Goal: Information Seeking & Learning: Learn about a topic

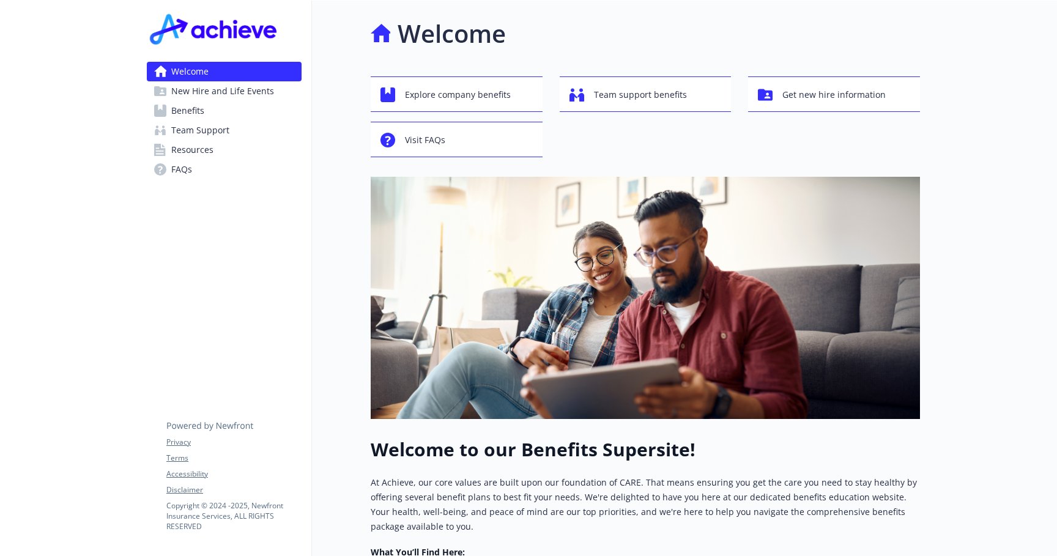
click at [207, 109] on link "Benefits" at bounding box center [224, 111] width 155 height 20
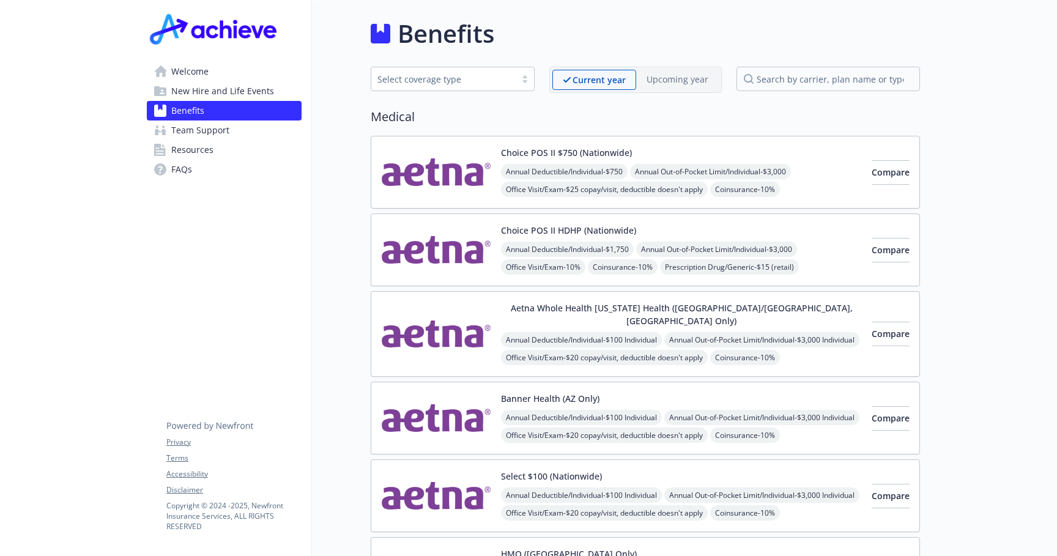
click at [712, 147] on div "Choice POS II $750 (Nationwide) Annual Deductible/Individual - $750 Annual Out-…" at bounding box center [681, 172] width 361 height 52
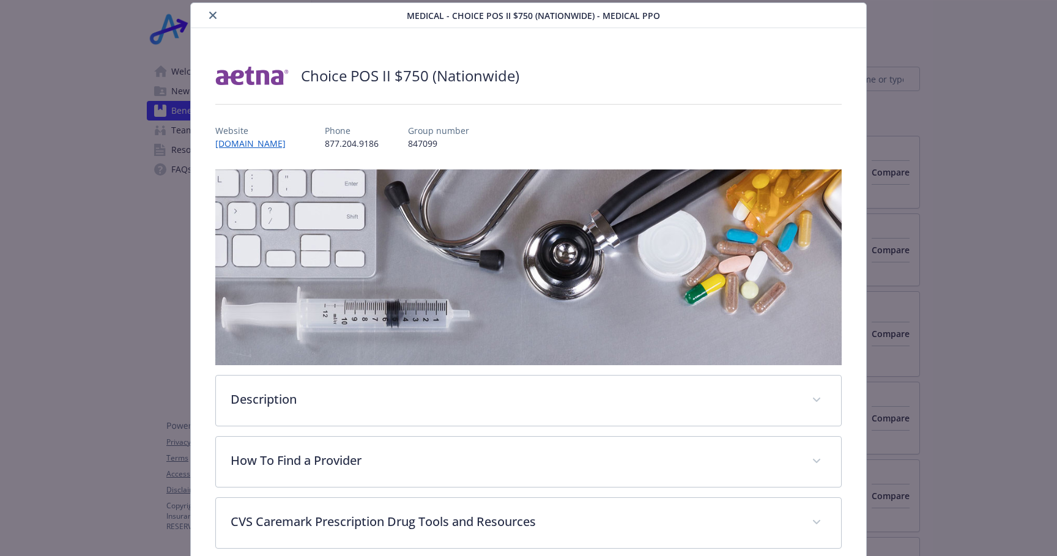
scroll to position [298, 0]
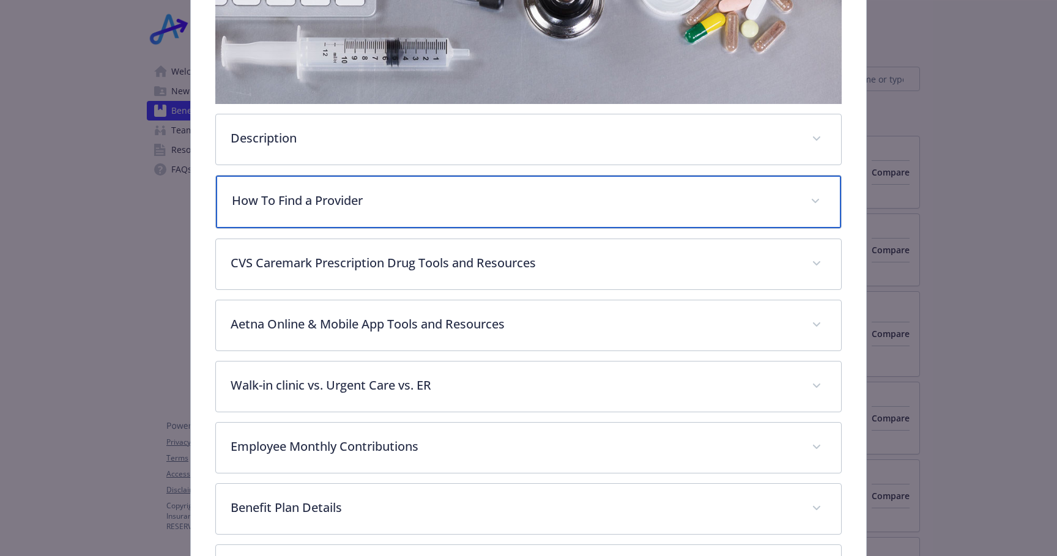
click at [370, 202] on p "How To Find a Provider" at bounding box center [514, 200] width 564 height 18
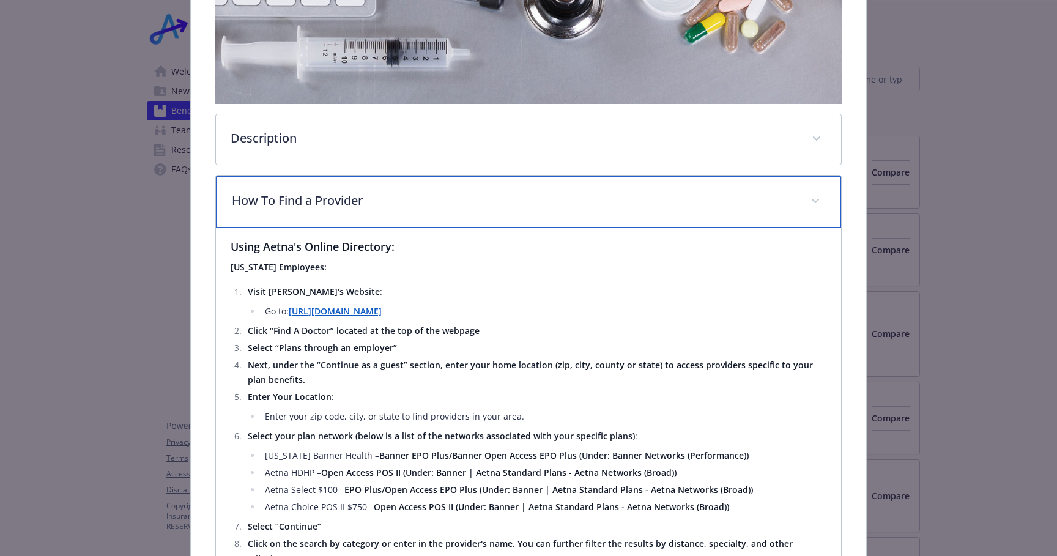
click at [370, 202] on p "How To Find a Provider" at bounding box center [514, 200] width 564 height 18
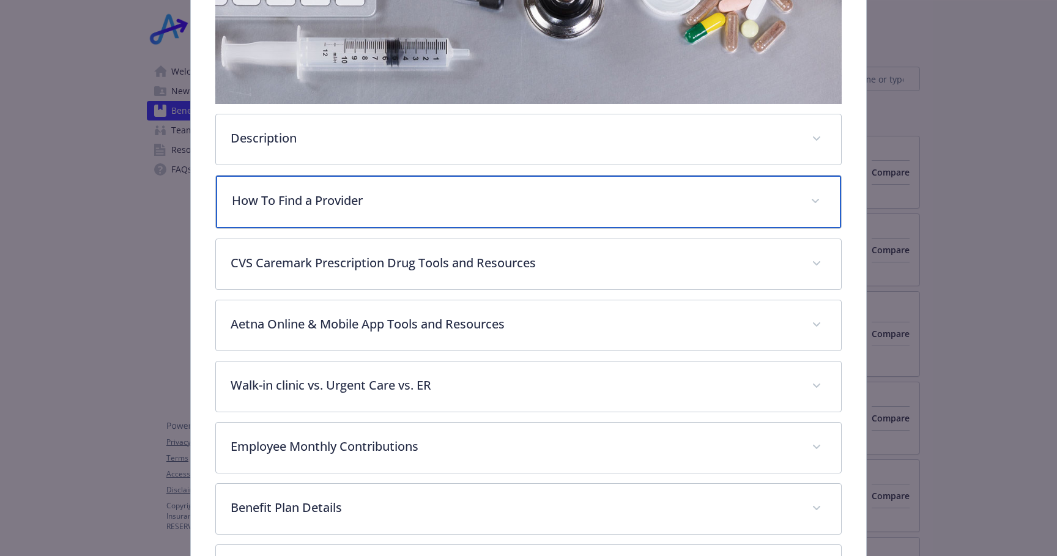
scroll to position [468, 0]
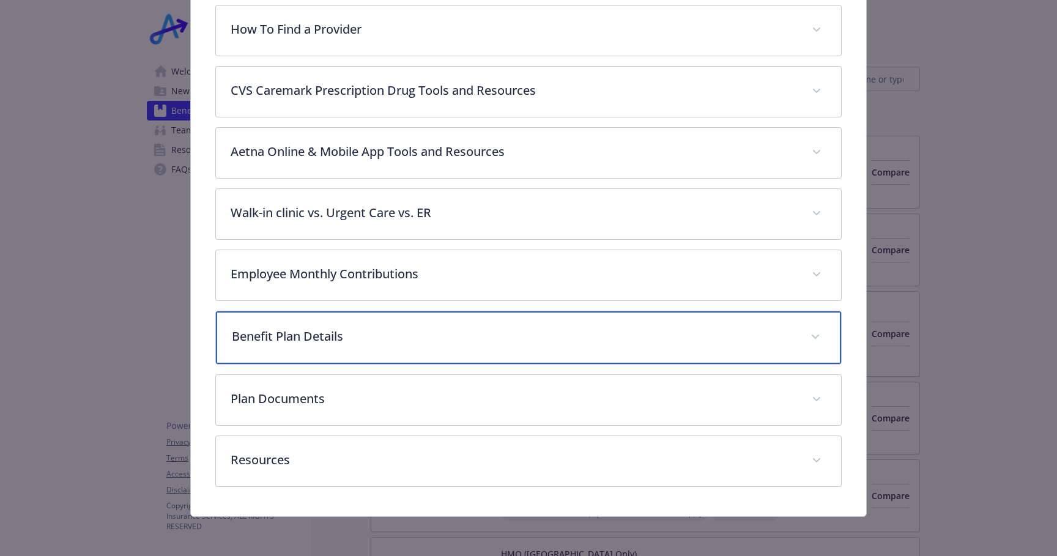
click at [388, 348] on div "Benefit Plan Details" at bounding box center [528, 337] width 625 height 53
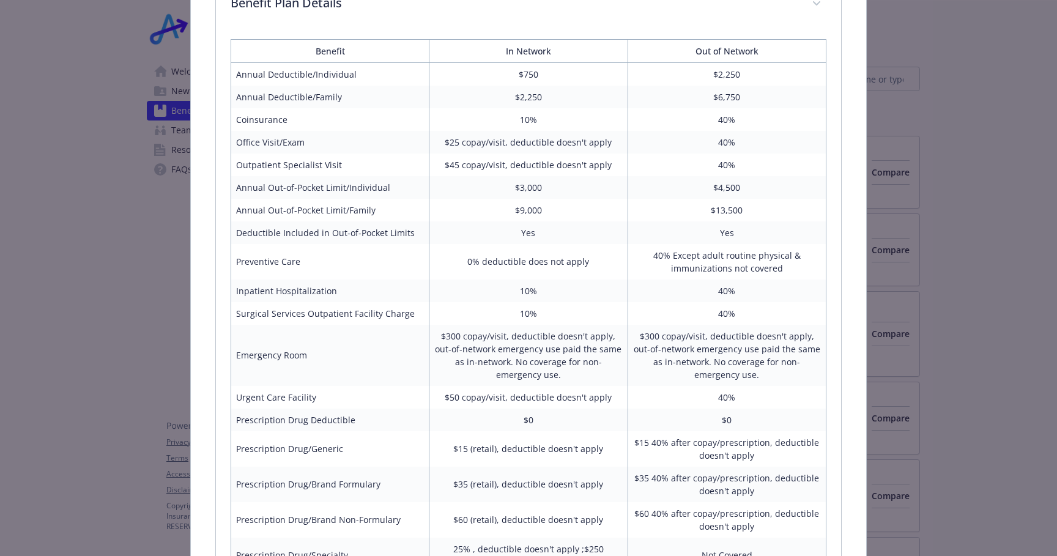
scroll to position [799, 0]
drag, startPoint x: 452, startPoint y: 339, endPoint x: 488, endPoint y: 352, distance: 38.1
click at [488, 352] on td "$300 copay/visit, deductible doesn't apply, out-of-network emergency use paid t…" at bounding box center [528, 356] width 198 height 61
drag, startPoint x: 493, startPoint y: 348, endPoint x: 552, endPoint y: 379, distance: 66.7
click at [552, 379] on td "$300 copay/visit, deductible doesn't apply, out-of-network emergency use paid t…" at bounding box center [528, 356] width 198 height 61
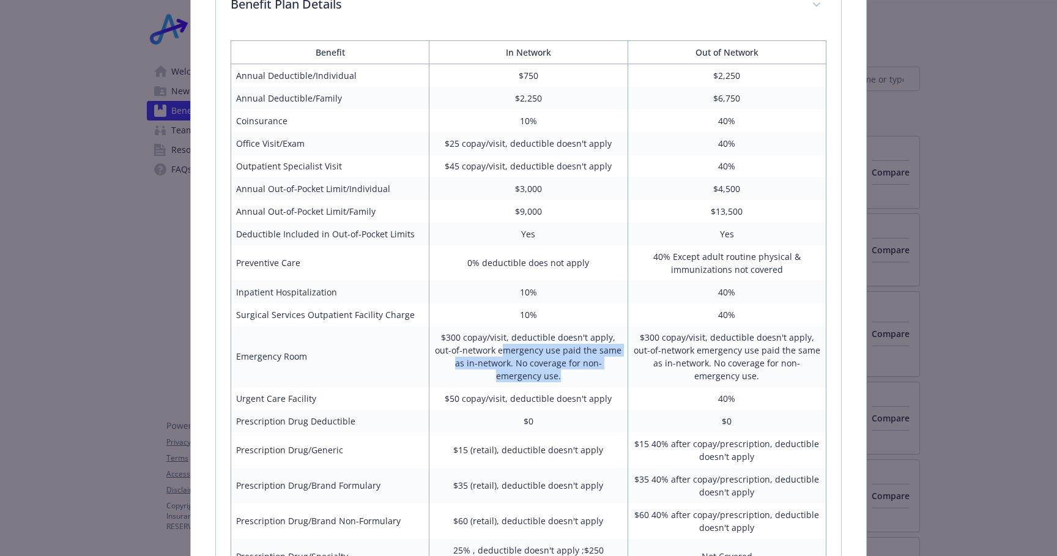
click at [552, 379] on td "$300 copay/visit, deductible doesn't apply, out-of-network emergency use paid t…" at bounding box center [528, 356] width 198 height 61
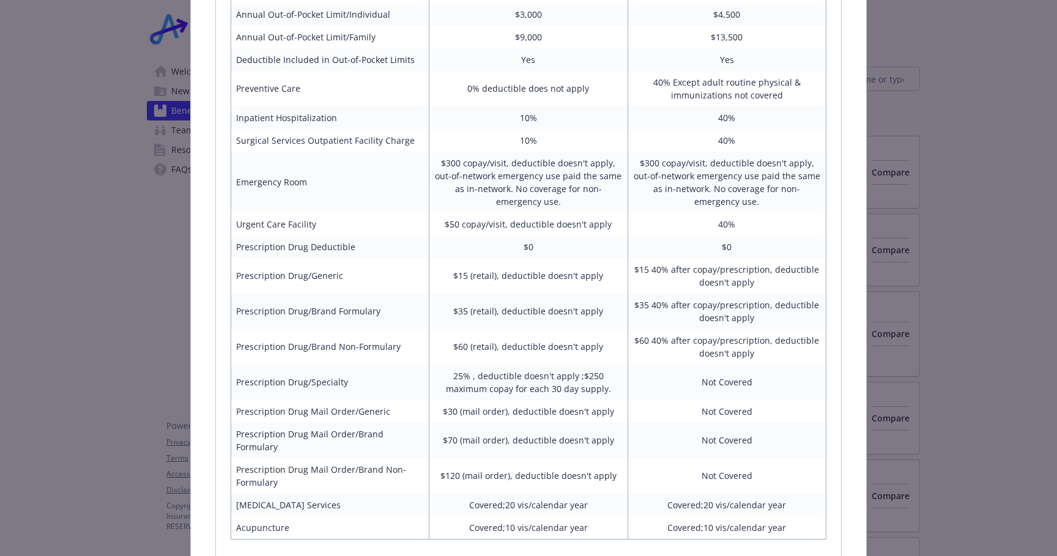
scroll to position [1114, 0]
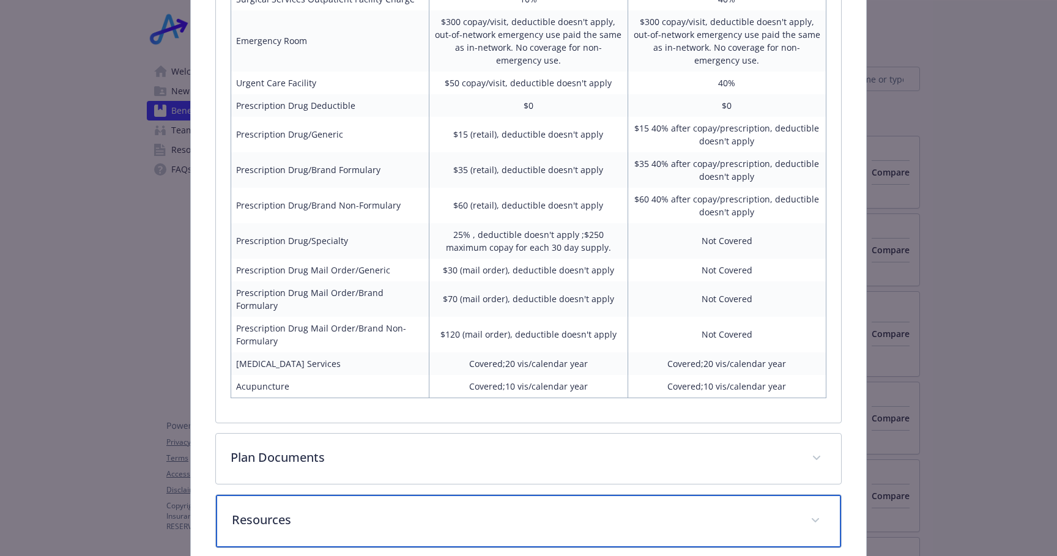
click at [449, 511] on p "Resources" at bounding box center [514, 520] width 564 height 18
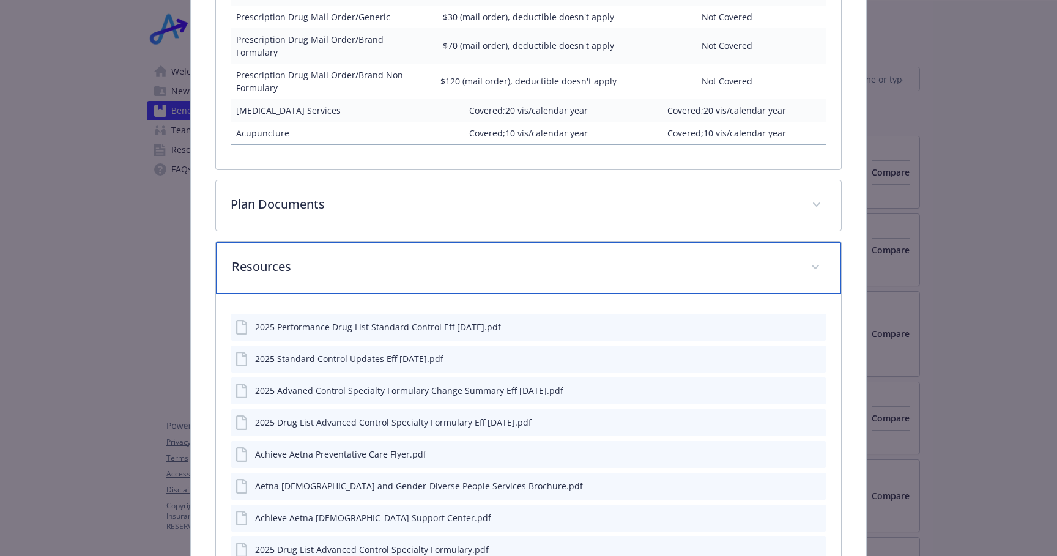
scroll to position [1155, 0]
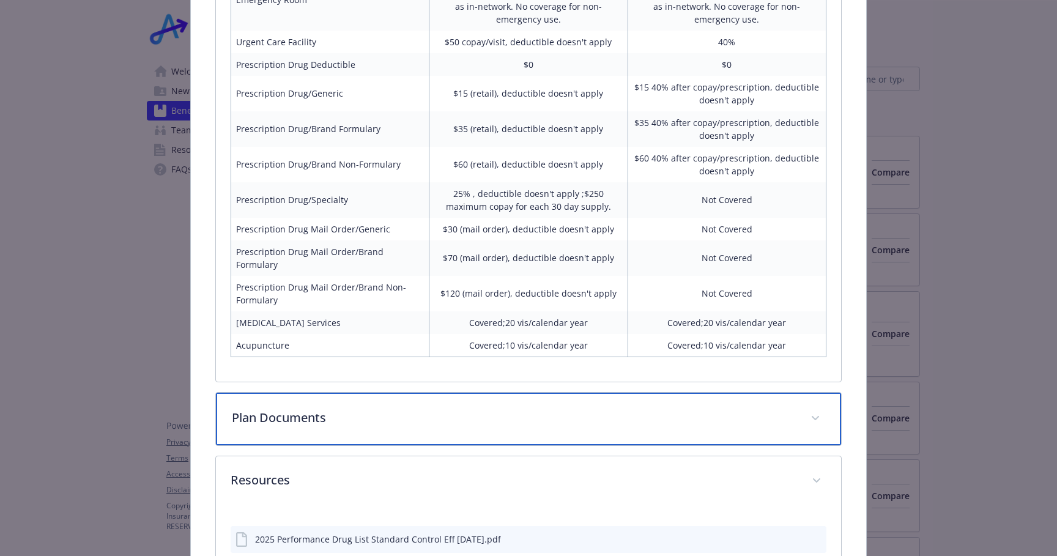
click at [355, 409] on p "Plan Documents" at bounding box center [514, 418] width 564 height 18
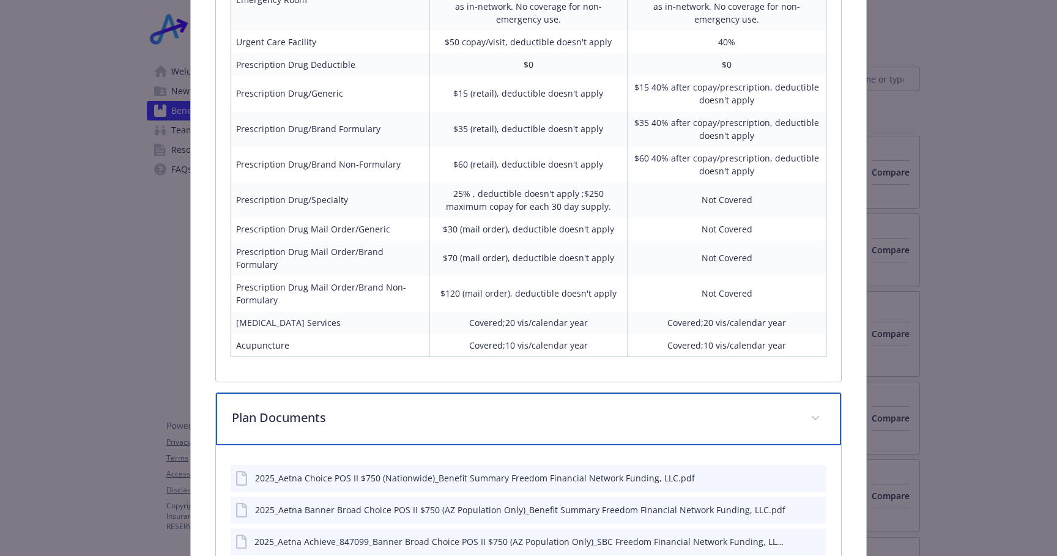
scroll to position [1367, 0]
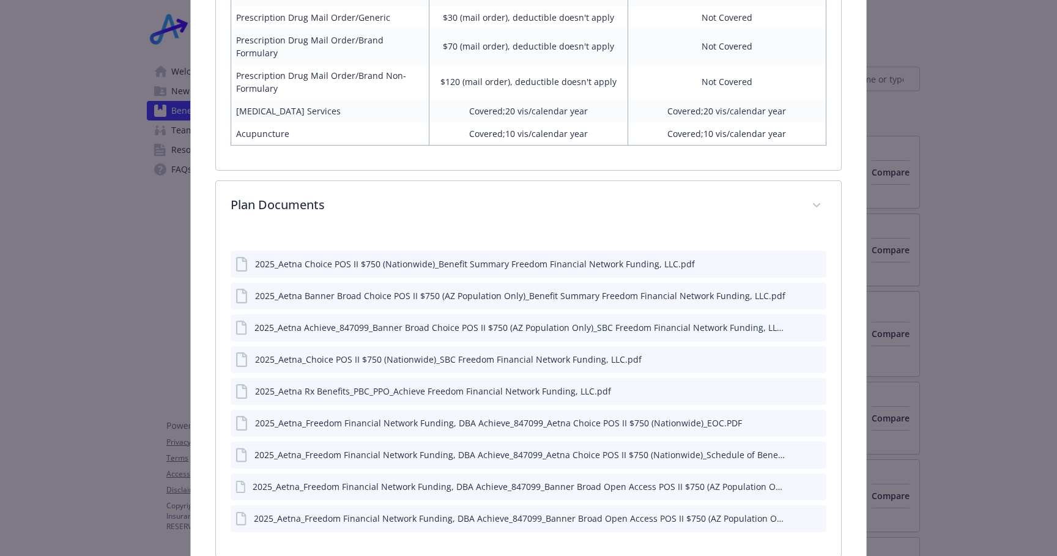
click at [811, 259] on icon "preview file" at bounding box center [814, 263] width 11 height 9
